Goal: Task Accomplishment & Management: Use online tool/utility

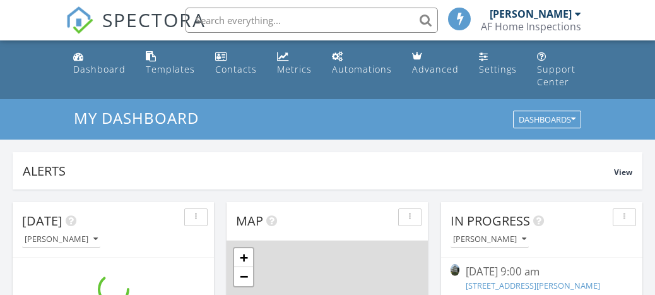
scroll to position [1150, 656]
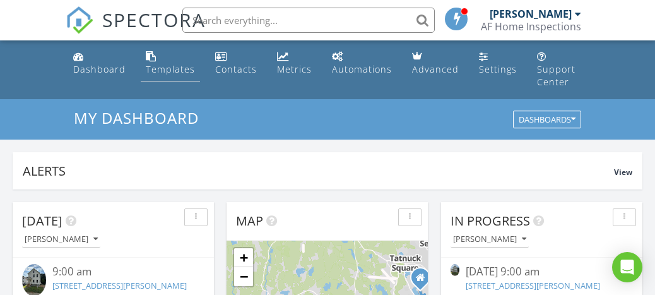
click at [157, 60] on link "Templates" at bounding box center [170, 63] width 59 height 36
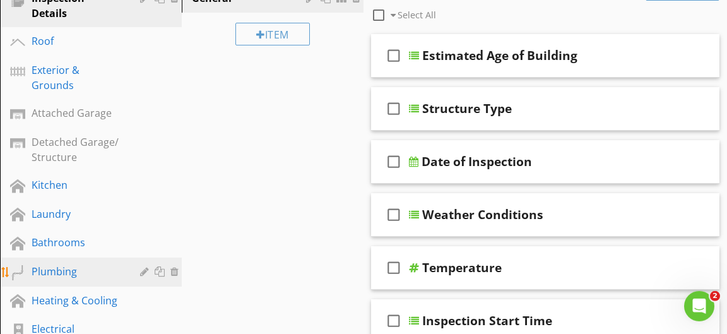
scroll to position [205, 0]
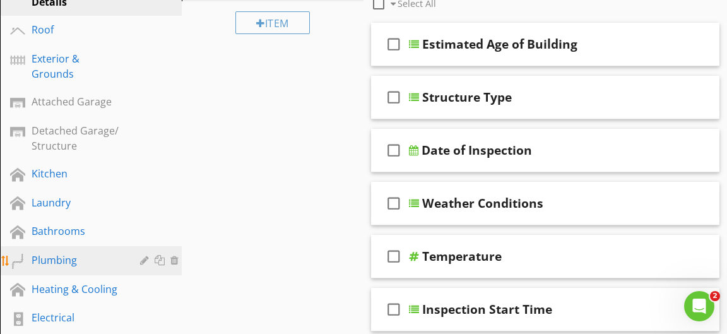
click at [100, 254] on div "Plumbing" at bounding box center [77, 260] width 90 height 15
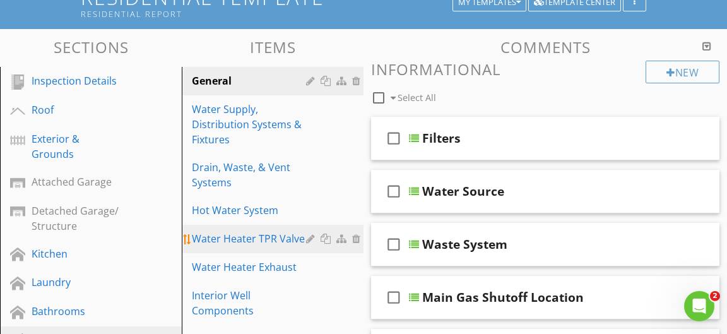
scroll to position [136, 0]
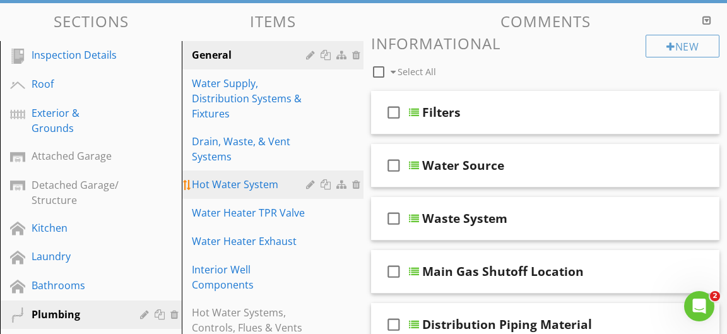
click at [242, 147] on div "Drain, Waste, & Vent Systems" at bounding box center [251, 149] width 118 height 30
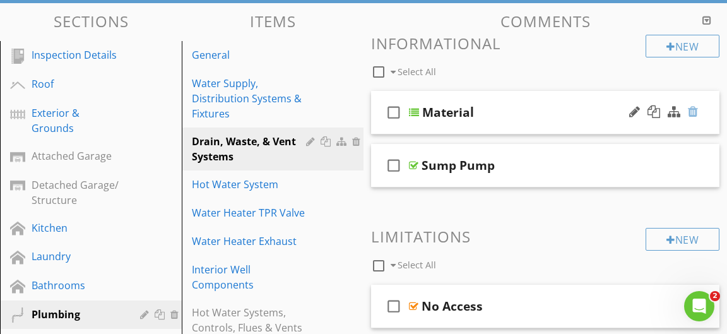
click at [655, 111] on div at bounding box center [693, 111] width 10 height 13
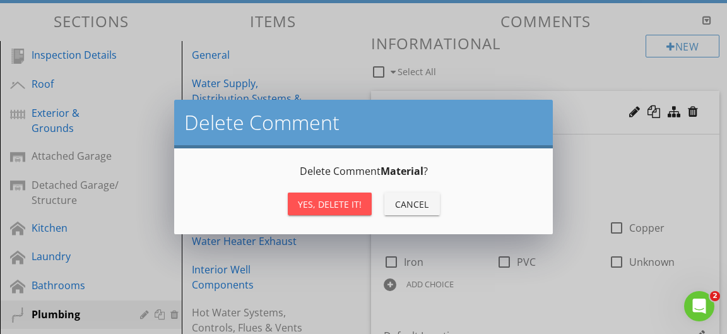
click at [332, 204] on div "Yes, Delete it!" at bounding box center [330, 204] width 64 height 13
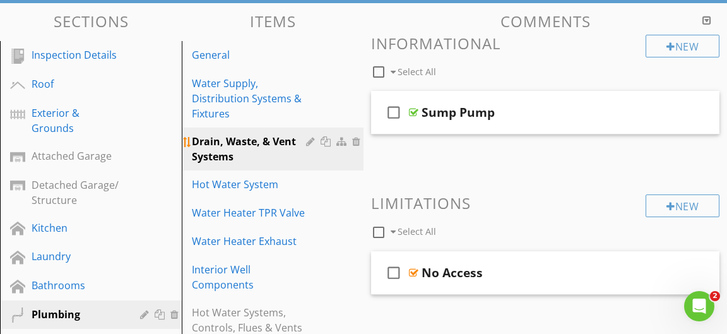
click at [241, 146] on div "Drain, Waste, & Vent Systems" at bounding box center [251, 149] width 118 height 30
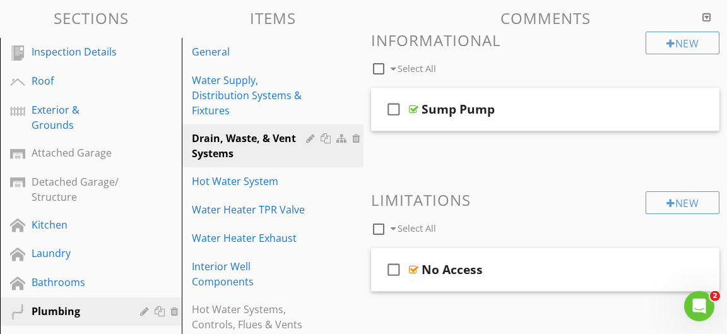
scroll to position [68, 0]
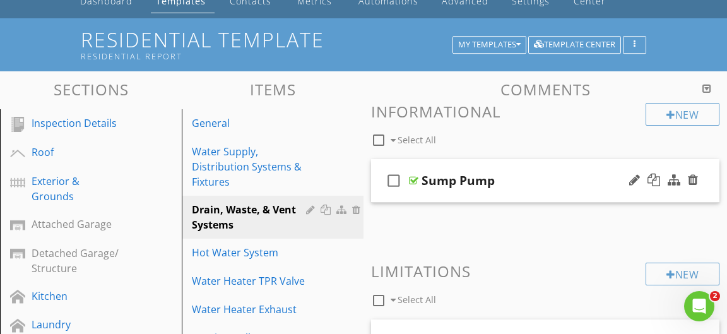
click at [439, 181] on div "Sump Pump" at bounding box center [458, 180] width 73 height 15
click at [393, 180] on icon "check_box_outline_blank" at bounding box center [394, 180] width 20 height 30
click at [395, 178] on icon "check_box" at bounding box center [394, 180] width 20 height 30
checkbox input "false"
click at [236, 214] on div "Drain, Waste, & Vent Systems" at bounding box center [251, 217] width 118 height 30
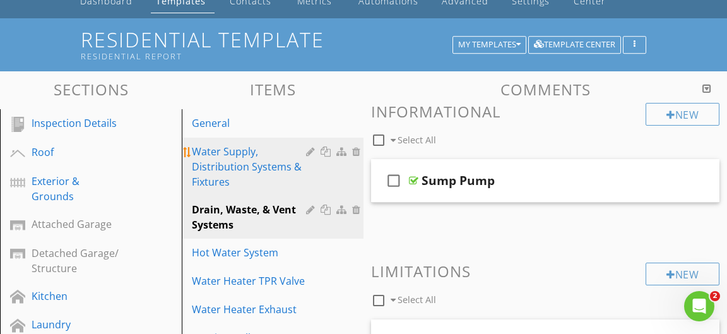
click at [242, 167] on div "Water Supply, Distribution Systems & Fixtures" at bounding box center [251, 166] width 118 height 45
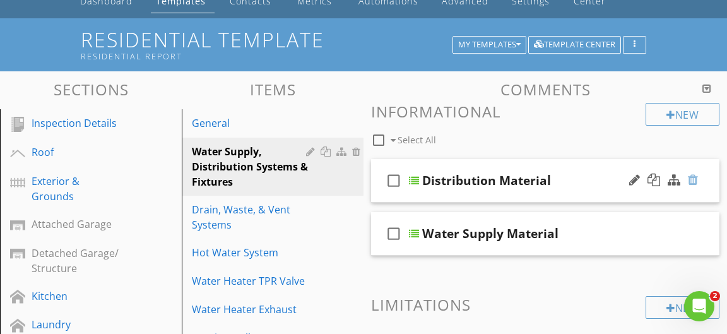
click at [655, 181] on div at bounding box center [693, 180] width 10 height 13
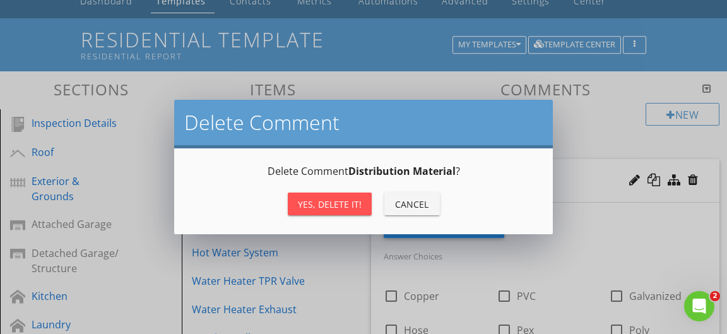
click at [345, 208] on div "Yes, Delete it!" at bounding box center [330, 204] width 64 height 13
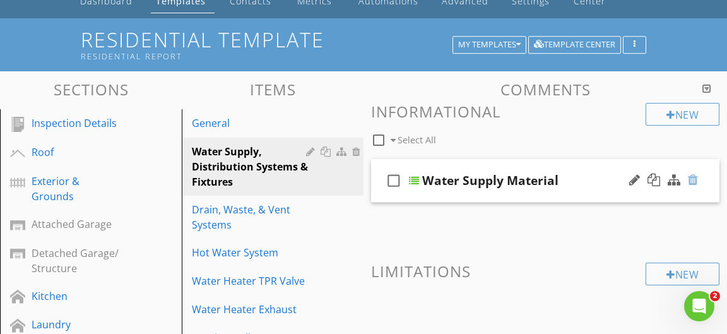
click at [655, 179] on div at bounding box center [693, 180] width 10 height 13
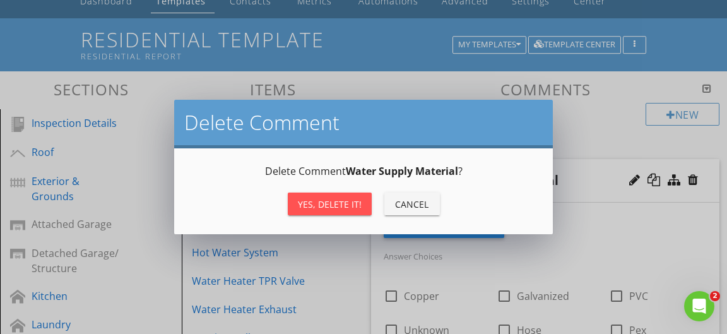
click at [325, 201] on div "Yes, Delete it!" at bounding box center [330, 204] width 64 height 13
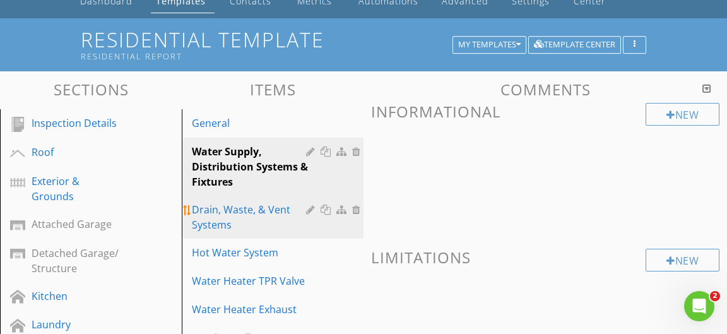
click at [246, 226] on div "Drain, Waste, & Vent Systems" at bounding box center [251, 217] width 118 height 30
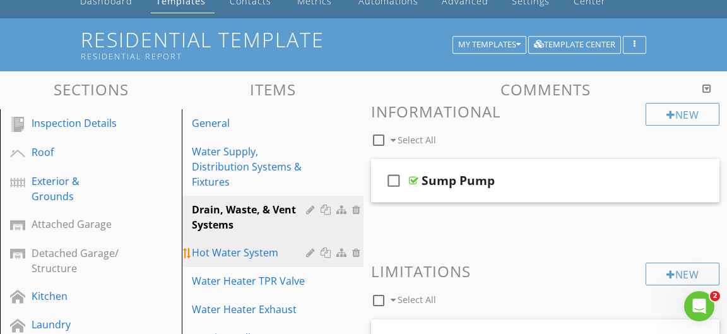
click at [255, 255] on div "Hot Water System" at bounding box center [251, 252] width 118 height 15
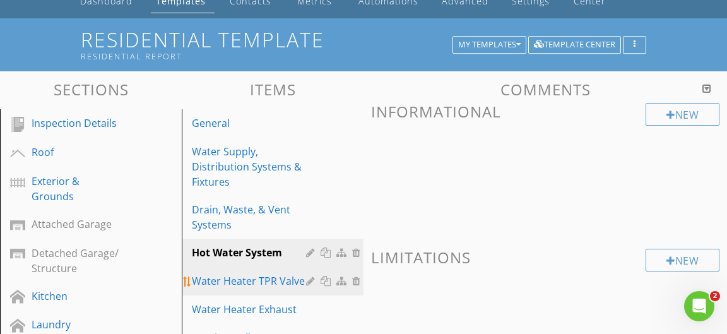
click at [253, 278] on div "Water Heater TPR Valve" at bounding box center [251, 280] width 118 height 15
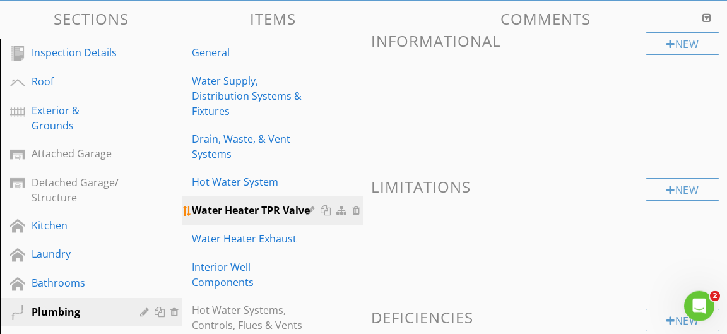
scroll to position [205, 0]
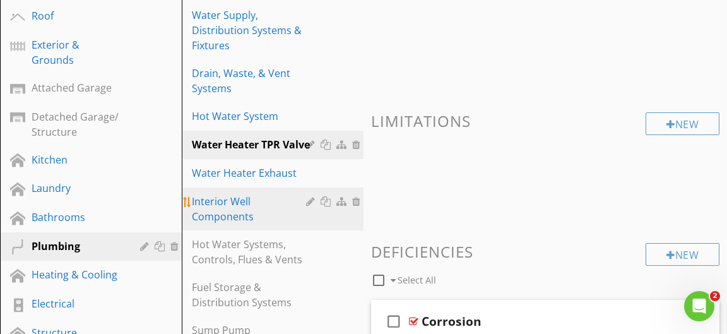
click at [237, 181] on div "Water Heater Exhaust" at bounding box center [251, 172] width 118 height 15
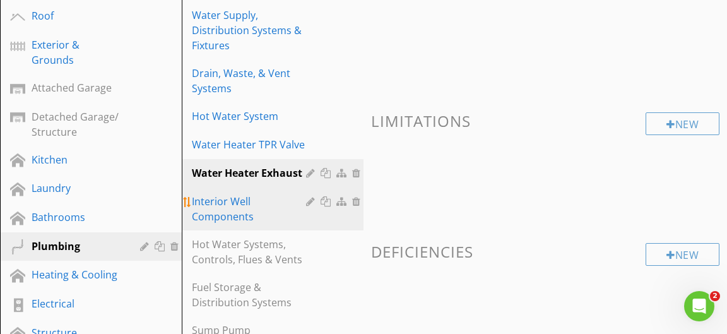
click at [228, 215] on div "Interior Well Components" at bounding box center [251, 209] width 118 height 30
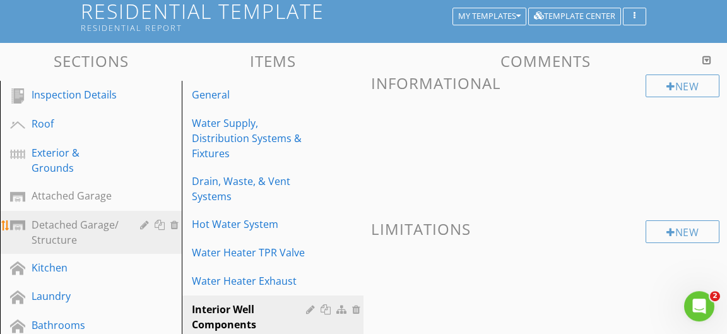
scroll to position [68, 0]
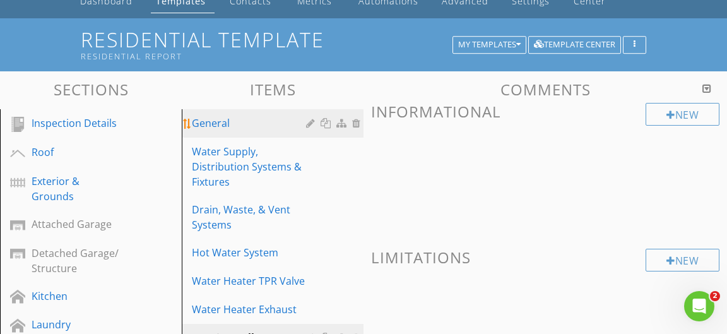
click at [244, 128] on div "General" at bounding box center [251, 123] width 118 height 15
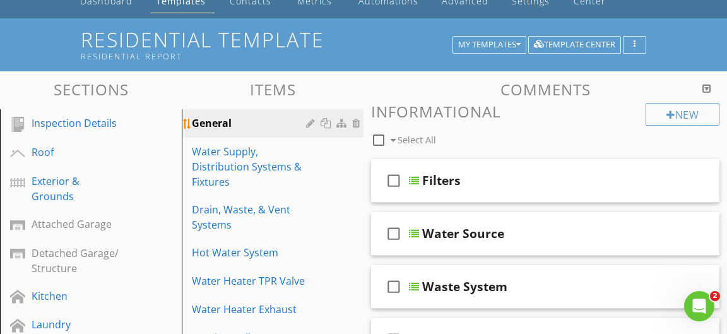
click at [227, 124] on div "General" at bounding box center [251, 123] width 118 height 15
click at [224, 118] on div "General" at bounding box center [251, 123] width 118 height 15
click at [221, 116] on link "General" at bounding box center [275, 123] width 178 height 28
click at [308, 122] on div at bounding box center [312, 123] width 12 height 10
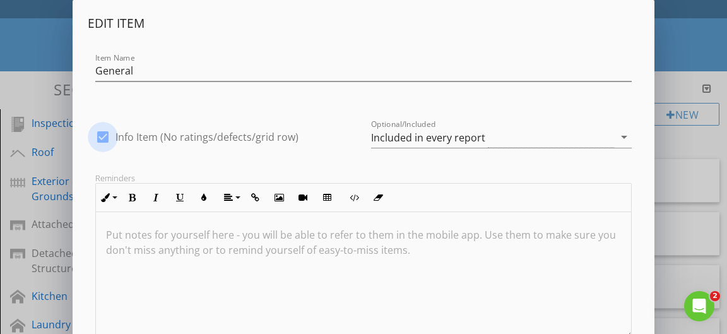
click at [105, 134] on div at bounding box center [102, 136] width 21 height 21
checkbox input "false"
click at [655, 141] on div "Edit Item Item Name General check_box_outline_blank Info Item (No ratings/defec…" at bounding box center [363, 212] width 727 height 424
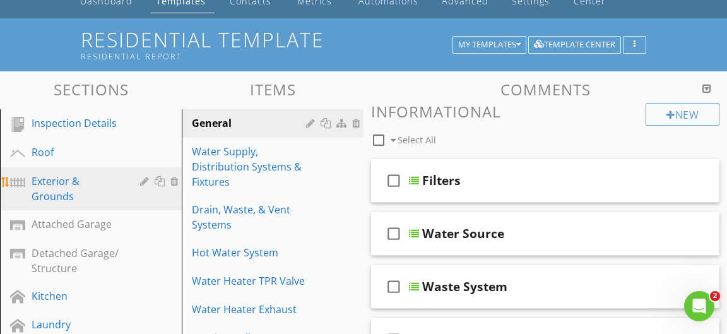
click at [88, 179] on div "Exterior & Grounds" at bounding box center [77, 189] width 90 height 30
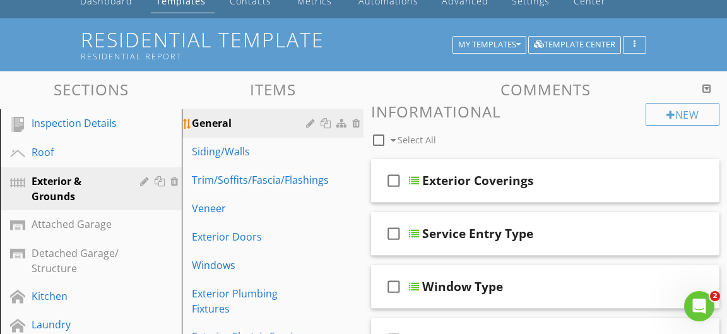
click at [229, 123] on div "General" at bounding box center [251, 123] width 118 height 15
click at [225, 122] on div "General" at bounding box center [251, 123] width 118 height 15
click at [225, 121] on div "General" at bounding box center [251, 123] width 118 height 15
click at [198, 121] on div "General" at bounding box center [251, 123] width 118 height 15
click at [215, 124] on div "General" at bounding box center [251, 123] width 118 height 15
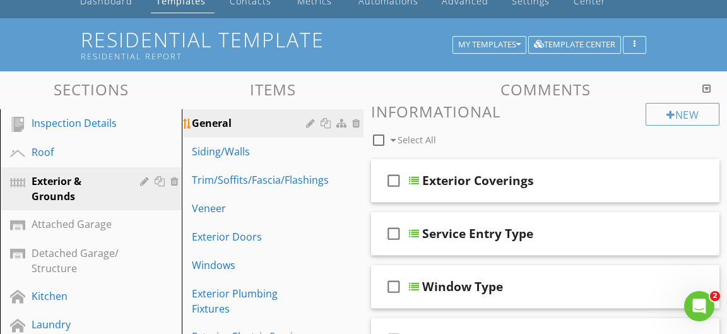
click at [213, 124] on div "General" at bounding box center [251, 123] width 118 height 15
click at [230, 126] on div "General" at bounding box center [251, 123] width 118 height 15
click at [239, 121] on div "General" at bounding box center [251, 123] width 118 height 15
click at [191, 120] on div at bounding box center [187, 124] width 10 height 10
click at [186, 125] on div at bounding box center [187, 124] width 10 height 10
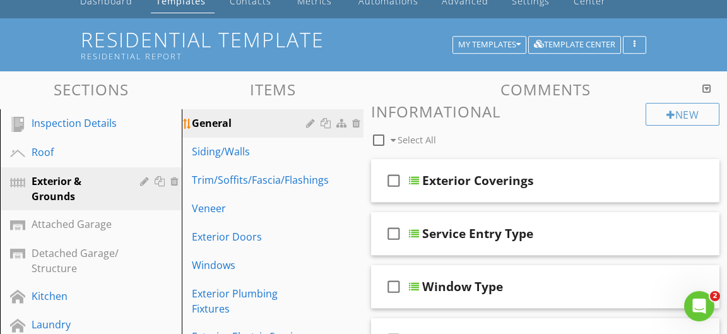
click at [203, 123] on div "General" at bounding box center [251, 123] width 118 height 15
click at [206, 122] on div "General" at bounding box center [251, 123] width 118 height 15
click at [431, 184] on div "Exterior Coverings" at bounding box center [478, 180] width 112 height 15
click at [414, 181] on div at bounding box center [414, 181] width 10 height 10
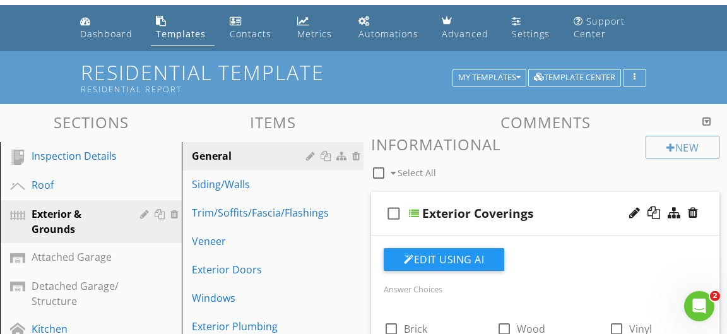
scroll to position [0, 0]
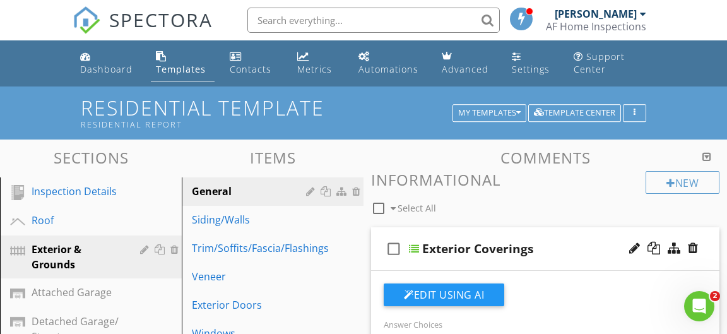
click at [415, 248] on div at bounding box center [414, 249] width 10 height 10
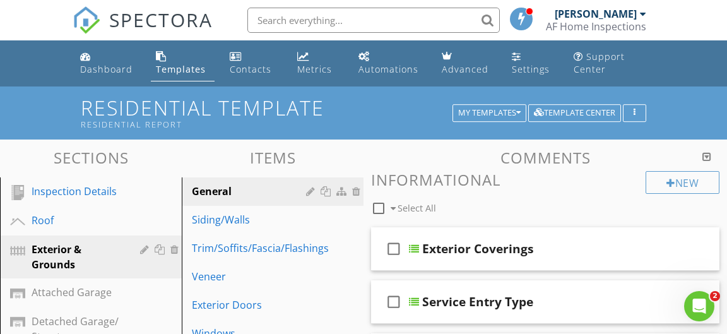
click at [638, 244] on div at bounding box center [635, 248] width 11 height 13
click at [412, 246] on div at bounding box center [414, 249] width 10 height 10
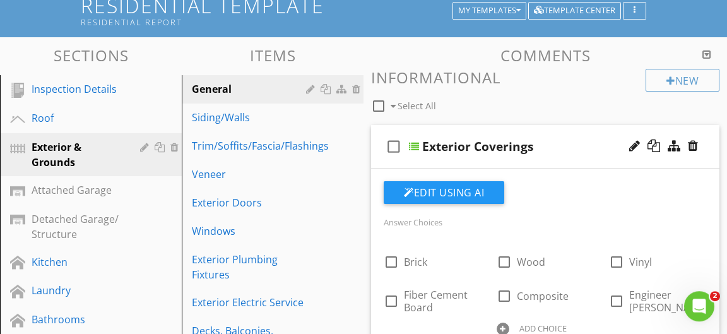
scroll to position [68, 0]
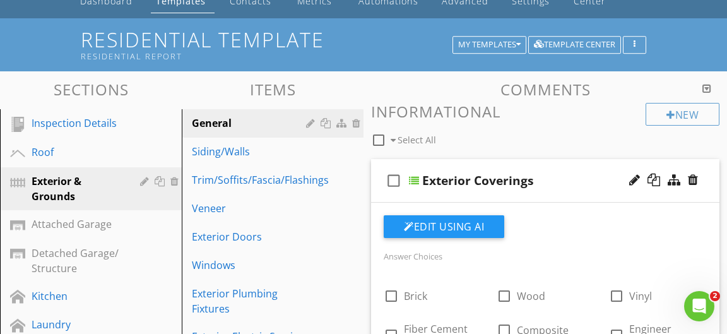
click at [631, 179] on div at bounding box center [635, 180] width 11 height 13
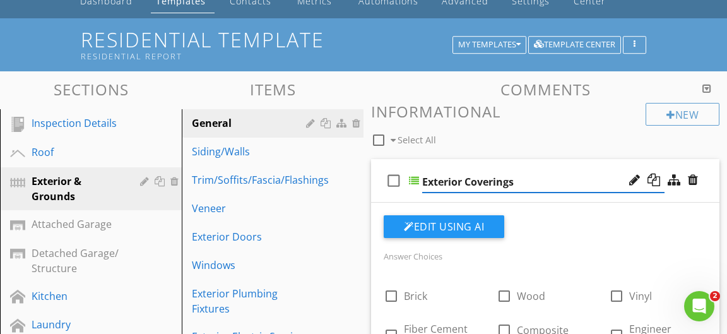
click at [633, 179] on div at bounding box center [635, 180] width 11 height 13
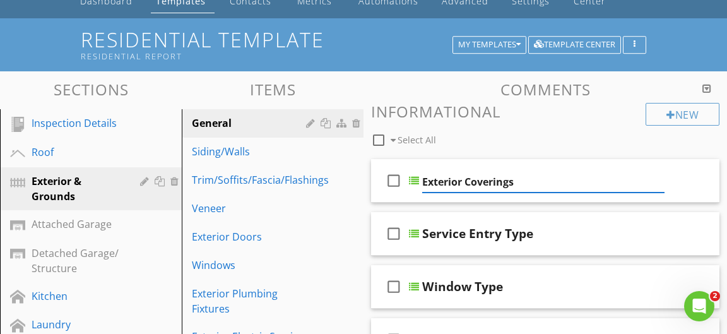
click at [567, 181] on input "Exterior Coverings" at bounding box center [543, 182] width 242 height 21
click at [633, 179] on div at bounding box center [635, 180] width 11 height 13
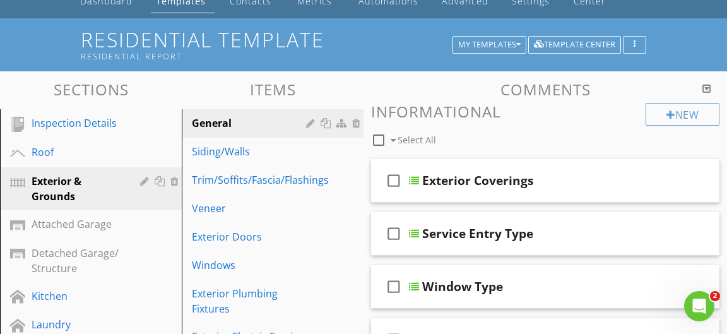
click at [633, 182] on div at bounding box center [635, 180] width 11 height 13
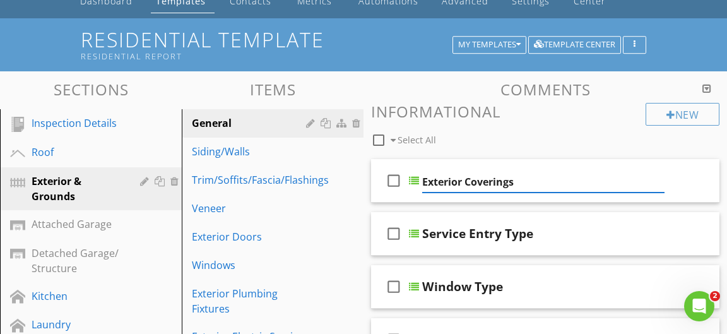
click at [548, 185] on input "Exterior Coverings" at bounding box center [543, 182] width 242 height 21
click at [414, 179] on div at bounding box center [414, 181] width 10 height 10
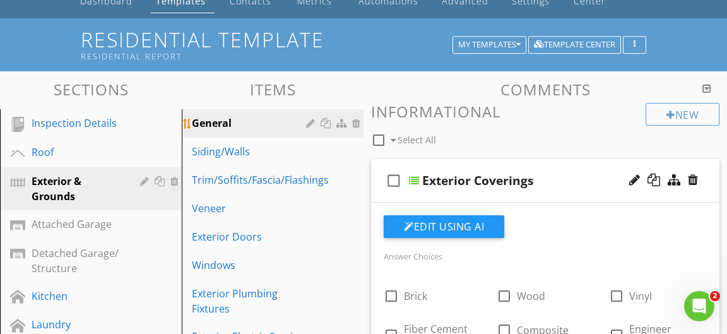
click at [255, 123] on div "General" at bounding box center [251, 123] width 118 height 15
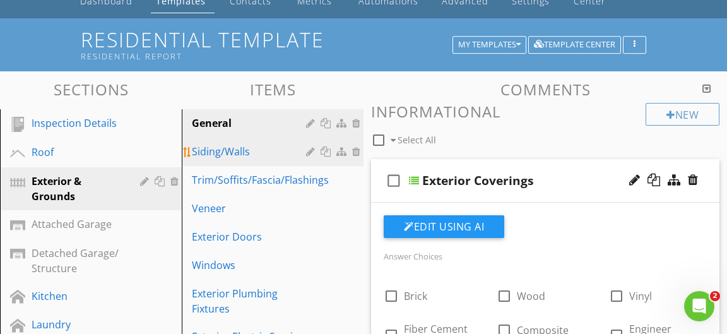
click at [232, 157] on div "Siding/Walls" at bounding box center [251, 151] width 118 height 15
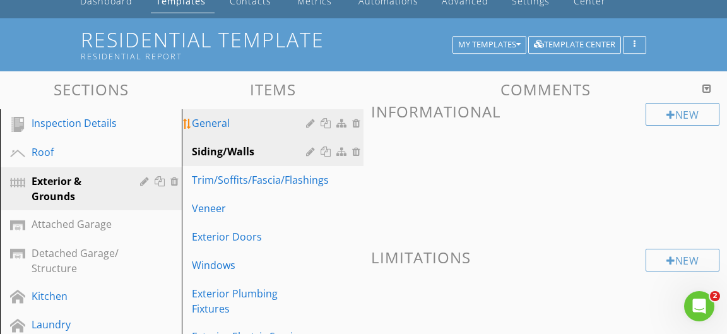
click at [230, 127] on div "General" at bounding box center [251, 123] width 118 height 15
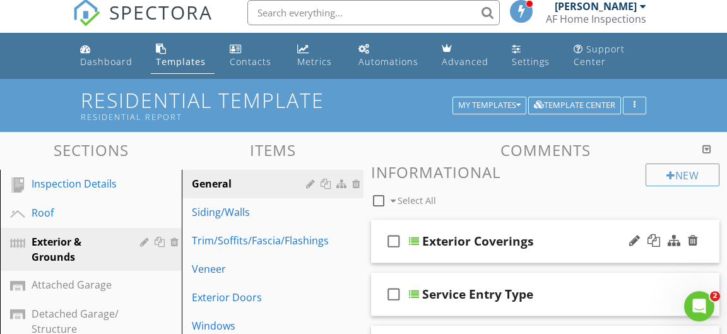
scroll to position [0, 0]
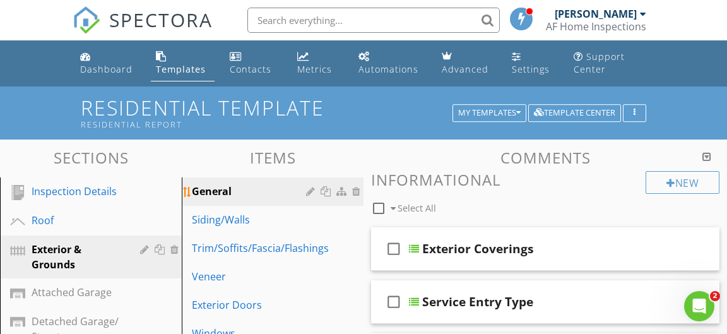
click at [309, 194] on div at bounding box center [312, 191] width 12 height 10
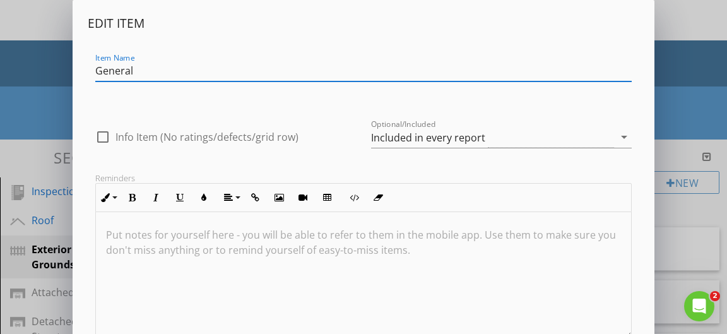
click at [655, 31] on div "Edit Item Item Name General check_box_outline_blank Info Item (No ratings/defec…" at bounding box center [363, 212] width 727 height 424
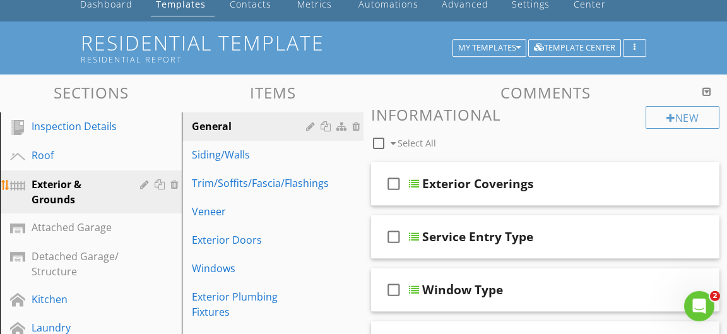
scroll to position [68, 0]
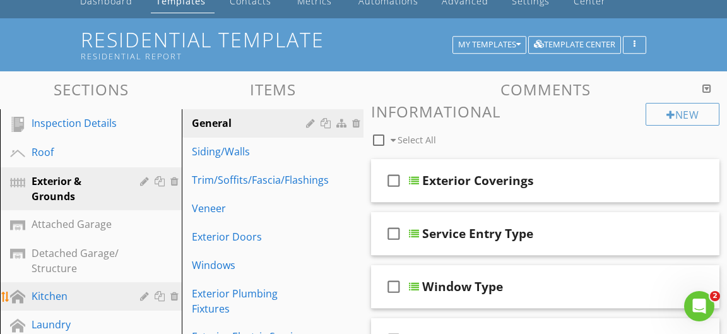
click at [105, 294] on div "Kitchen" at bounding box center [77, 296] width 90 height 15
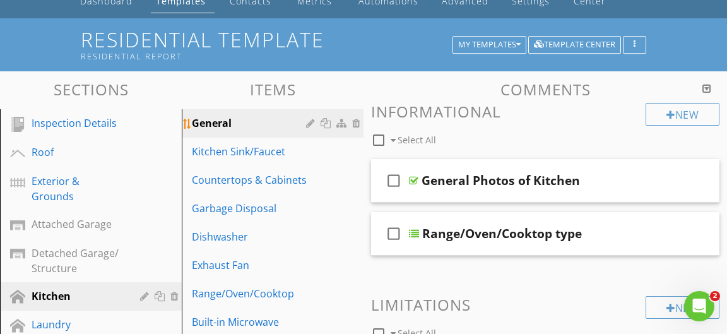
click at [251, 121] on div "General" at bounding box center [251, 123] width 118 height 15
click at [311, 122] on div at bounding box center [312, 123] width 12 height 10
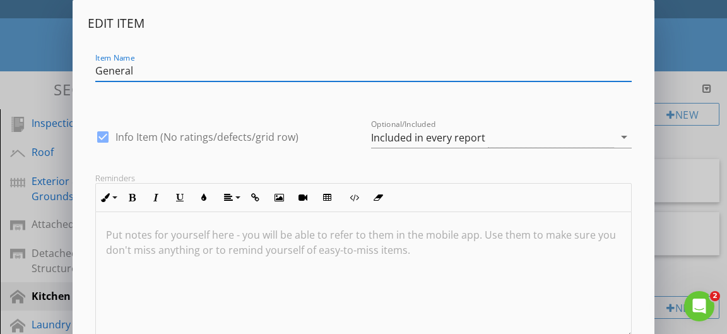
click at [655, 40] on div "Edit Item Item Name General check_box Info Item (No ratings/defects/grid row) O…" at bounding box center [363, 212] width 727 height 424
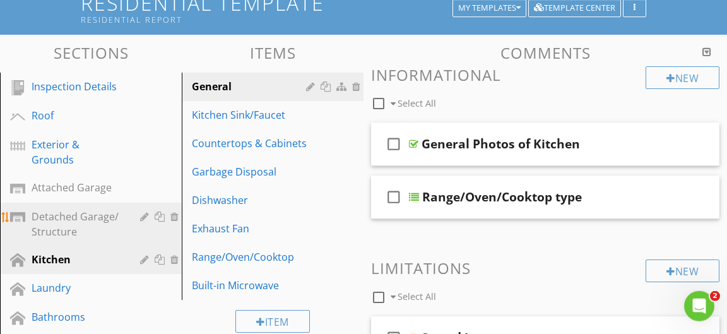
scroll to position [136, 0]
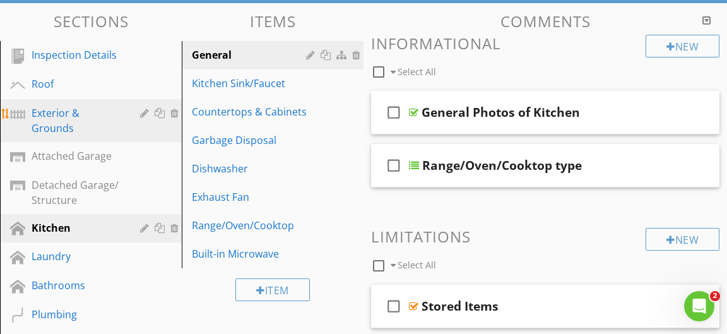
click at [92, 113] on div "Exterior & Grounds" at bounding box center [77, 120] width 90 height 30
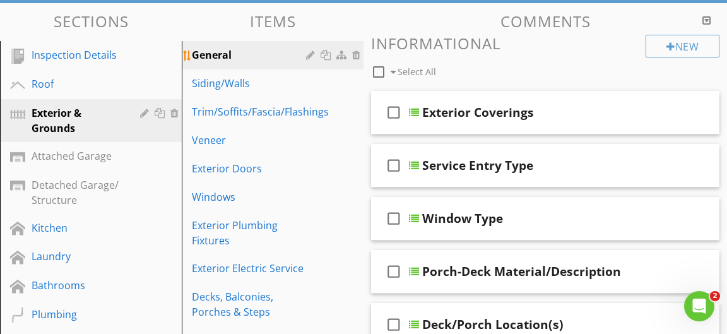
click at [223, 52] on div "General" at bounding box center [251, 54] width 118 height 15
click at [307, 54] on div at bounding box center [312, 55] width 12 height 10
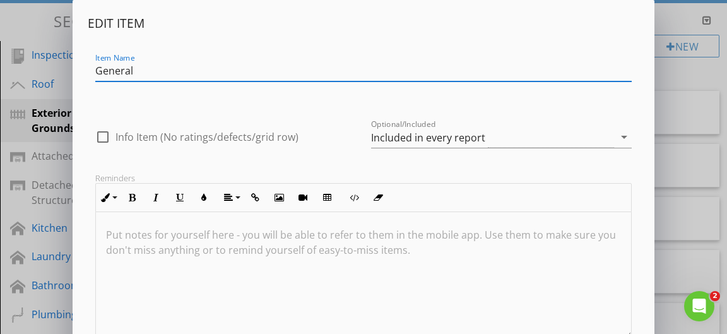
click at [105, 136] on div at bounding box center [102, 136] width 21 height 21
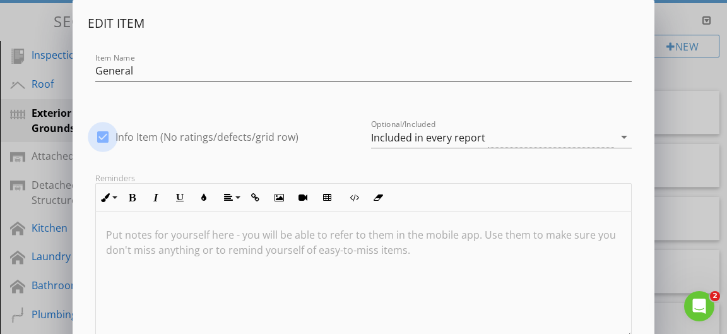
checkbox input "true"
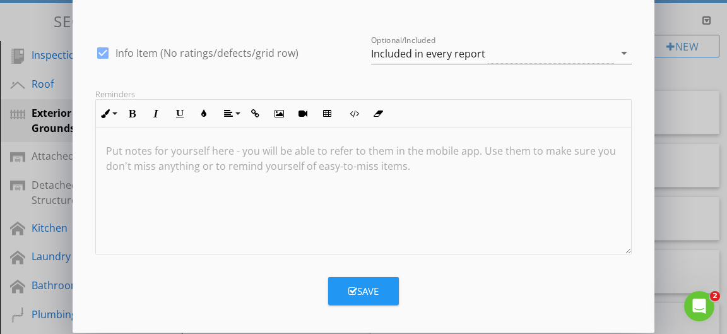
scroll to position [0, 0]
click at [374, 291] on div "Save" at bounding box center [364, 291] width 30 height 15
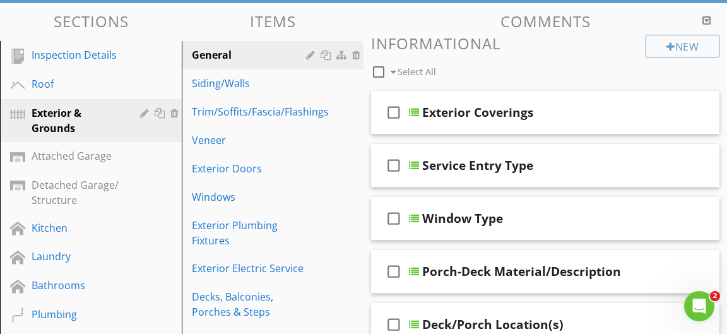
scroll to position [25, 0]
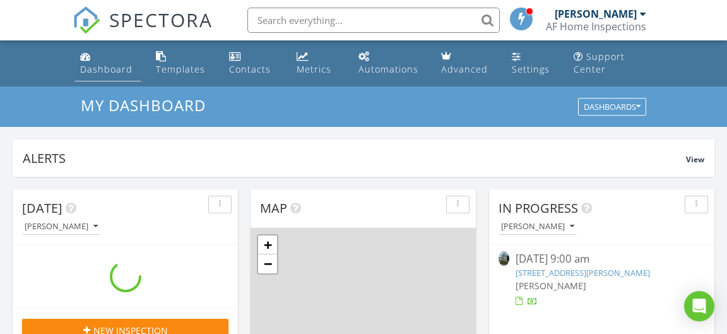
click at [104, 66] on div "Dashboard" at bounding box center [106, 69] width 52 height 12
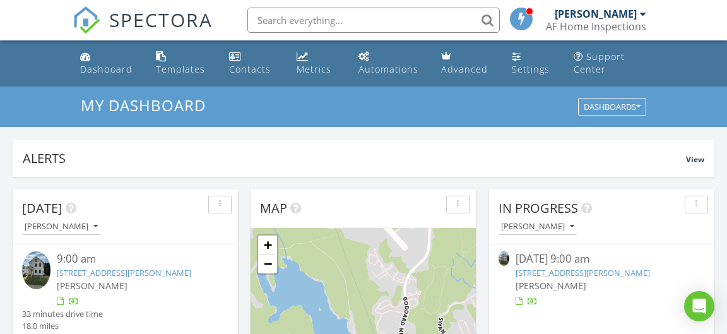
scroll to position [1150, 728]
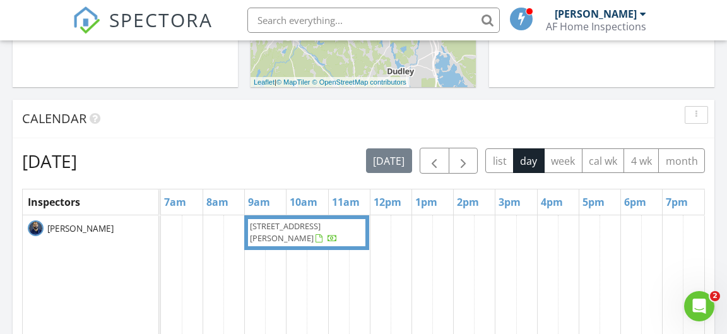
scroll to position [196, 0]
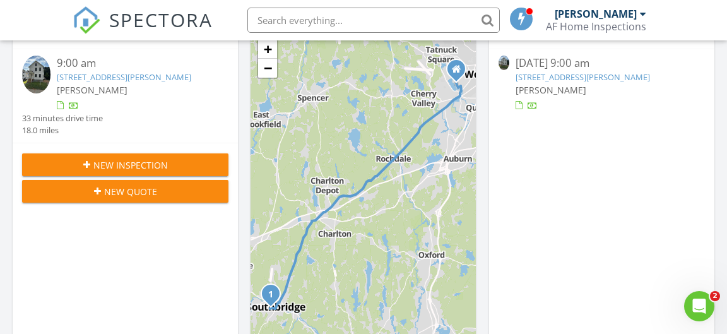
click at [44, 71] on img at bounding box center [36, 74] width 28 height 37
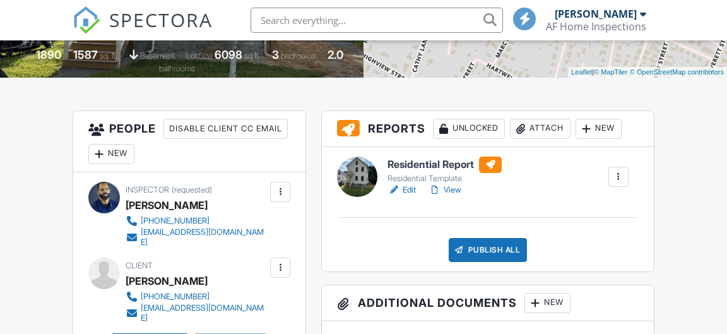
scroll to position [273, 0]
click at [413, 188] on link "Edit" at bounding box center [402, 190] width 28 height 13
